Goal: Navigation & Orientation: Find specific page/section

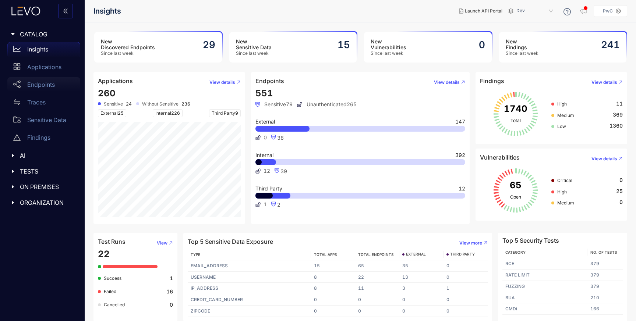
click at [49, 83] on p "Endpoints" at bounding box center [41, 84] width 28 height 7
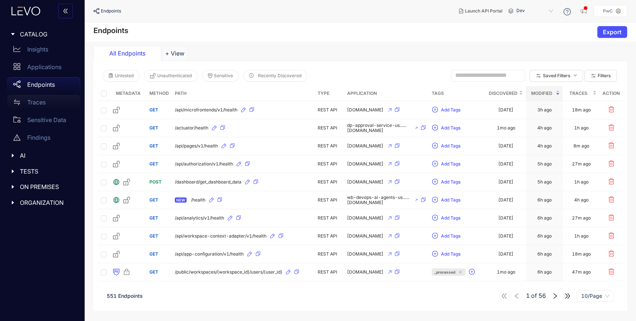
click at [32, 107] on div "Traces" at bounding box center [43, 102] width 73 height 15
